Goal: Use online tool/utility: Utilize a website feature to perform a specific function

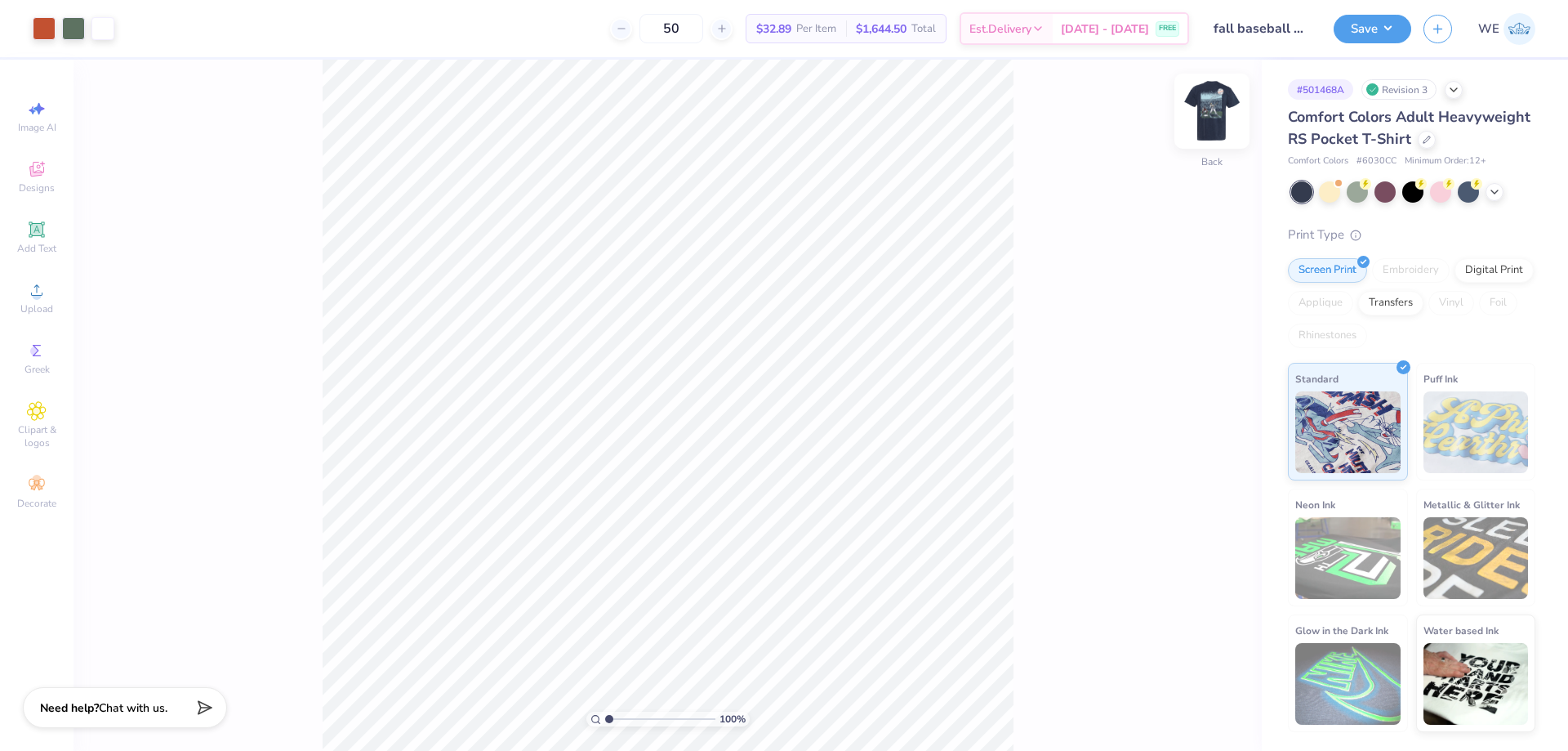
click at [1211, 124] on img at bounding box center [1212, 112] width 66 height 66
click at [45, 311] on span "Upload" at bounding box center [37, 309] width 33 height 13
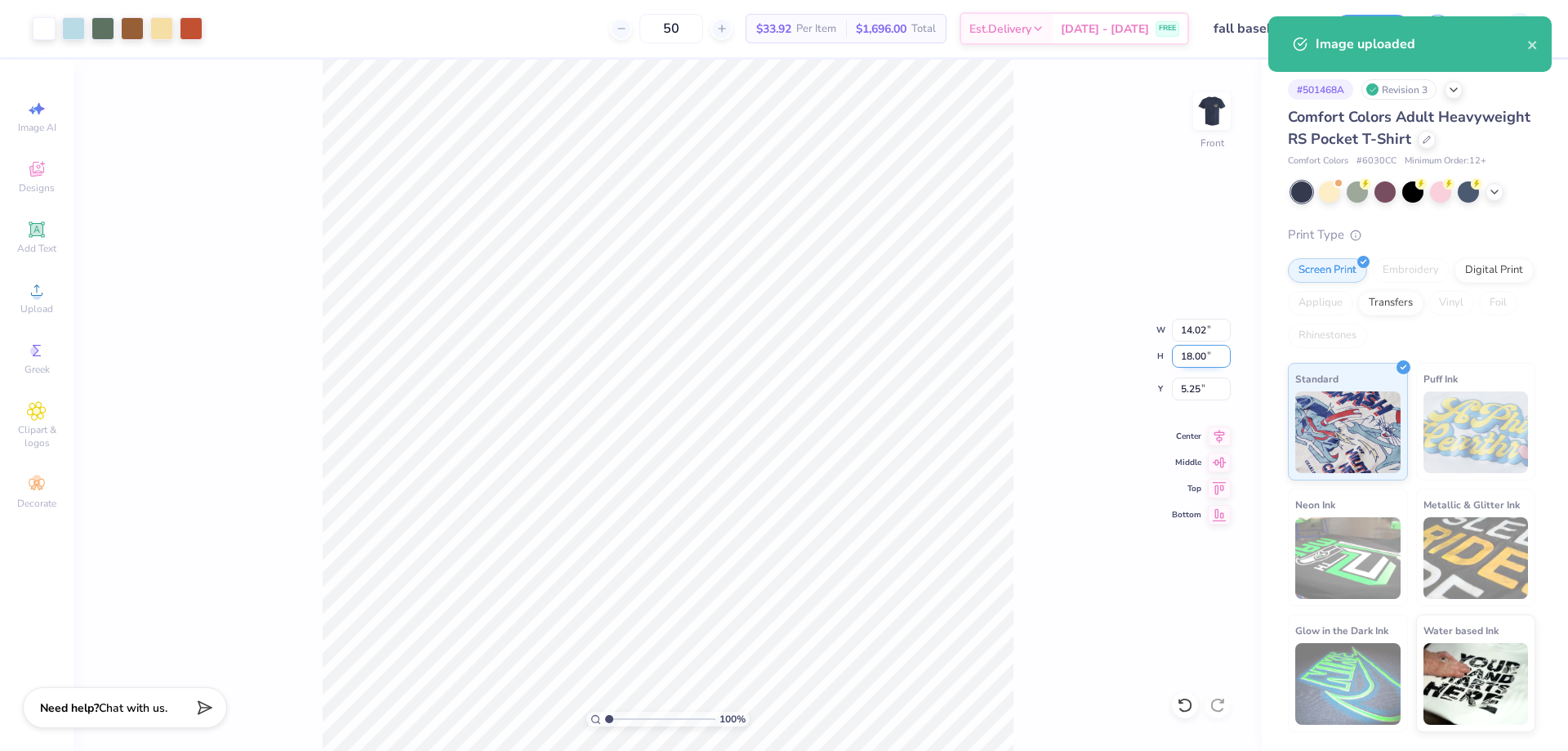
click at [1191, 356] on input "18.00" at bounding box center [1202, 357] width 59 height 23
type input "15"
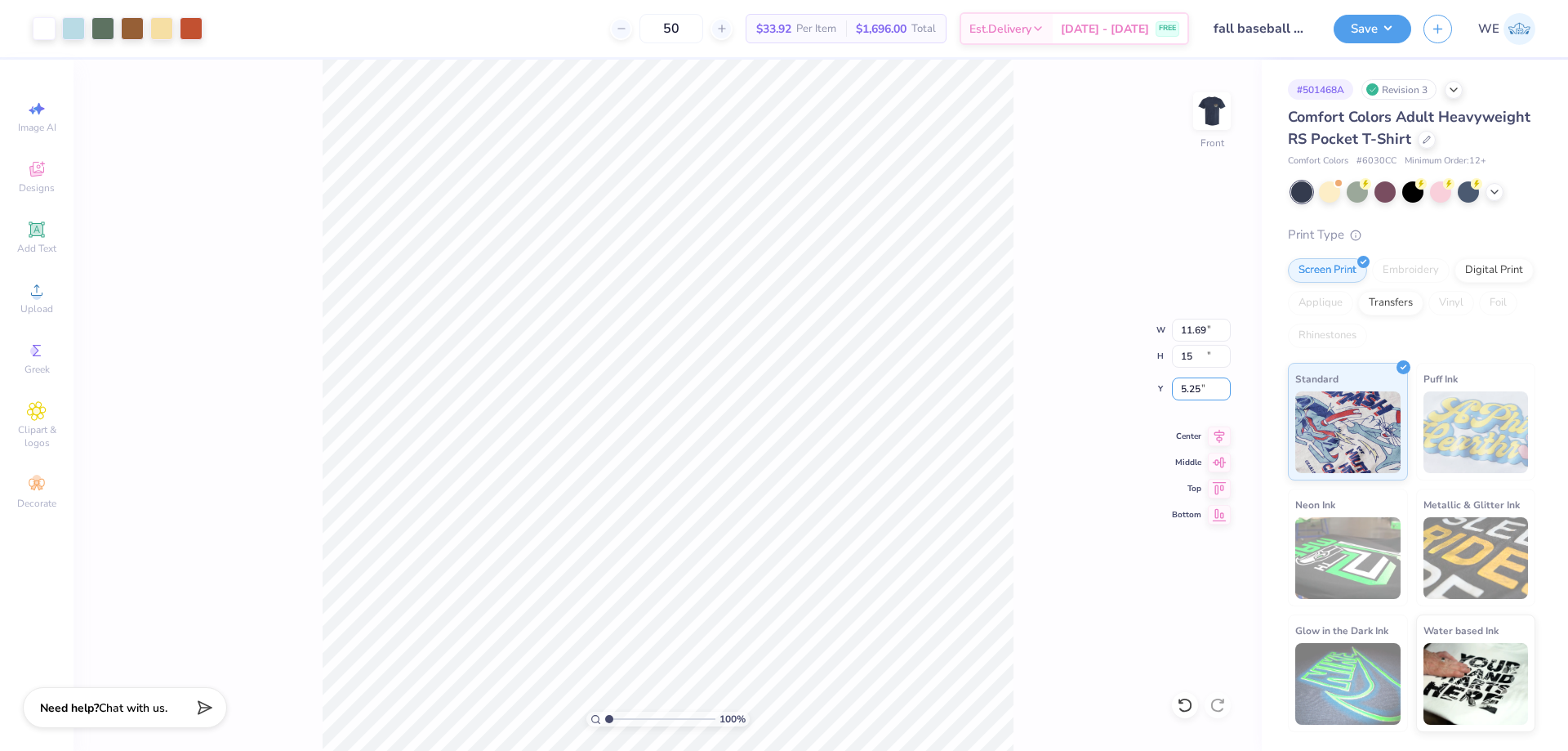
type input "11.69"
type input "15.00"
type input "3.00"
click at [1360, 17] on button "Save" at bounding box center [1372, 26] width 78 height 29
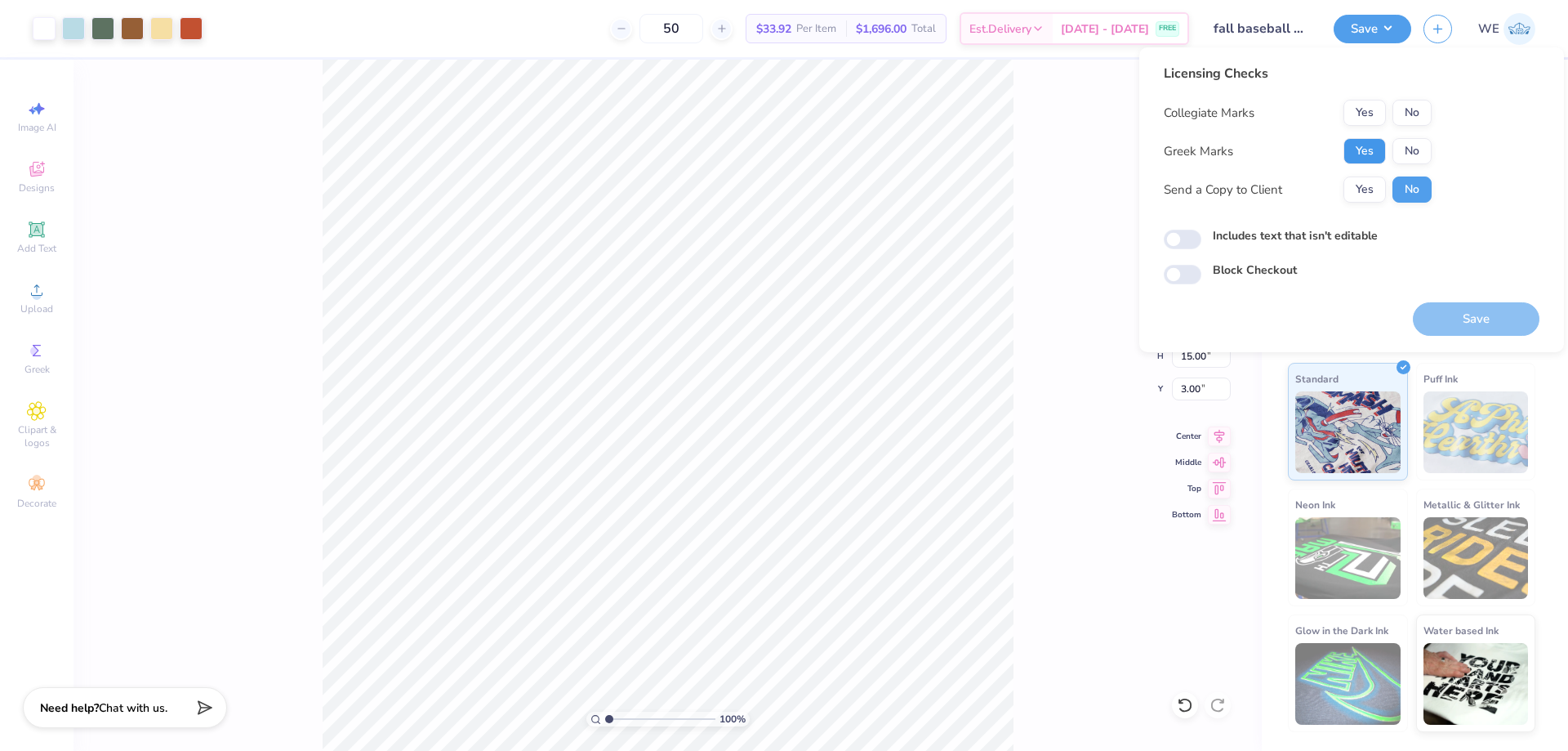
click at [1380, 140] on button "Yes" at bounding box center [1365, 151] width 43 height 26
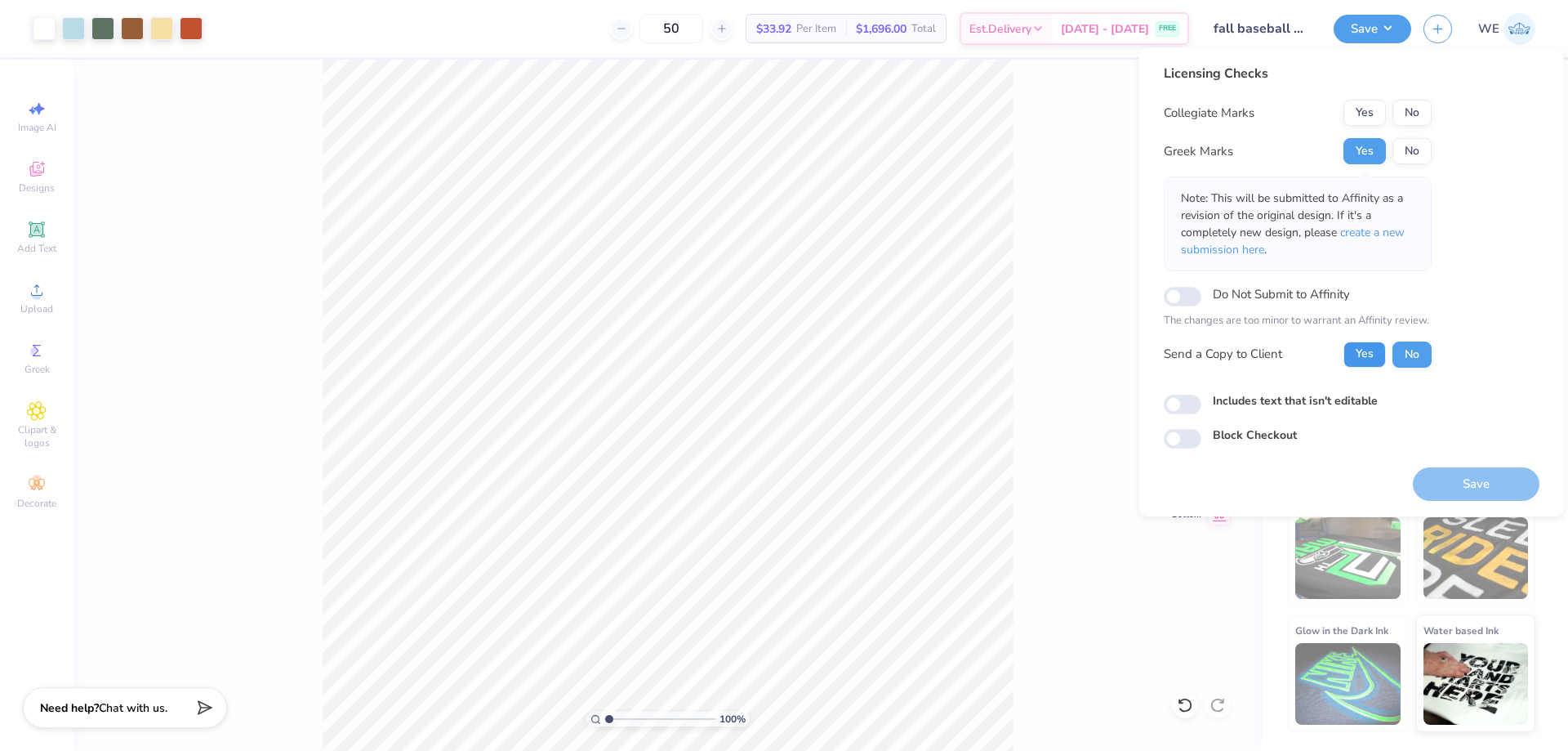
click at [1364, 358] on button "Yes" at bounding box center [1365, 355] width 43 height 26
click at [1178, 405] on input "Includes text that isn't editable" at bounding box center [1183, 404] width 38 height 20
checkbox input "true"
click at [1412, 108] on button "No" at bounding box center [1412, 113] width 39 height 26
click at [1446, 474] on button "Save" at bounding box center [1476, 484] width 126 height 34
